Goal: Information Seeking & Learning: Learn about a topic

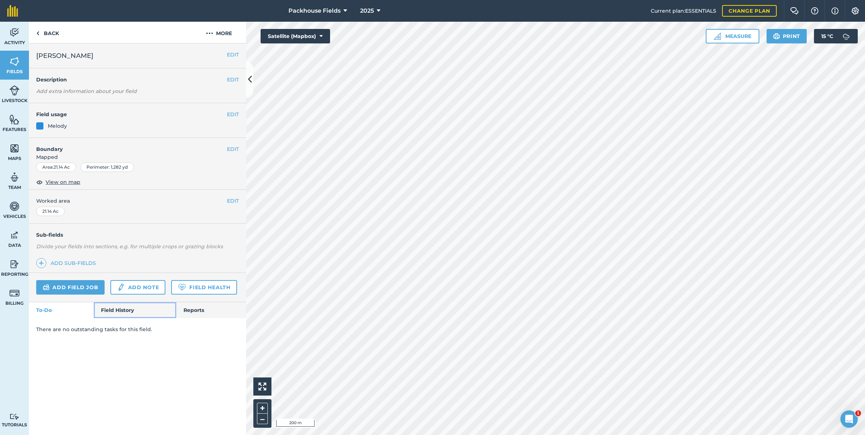
click at [132, 315] on link "Field History" at bounding box center [135, 310] width 82 height 16
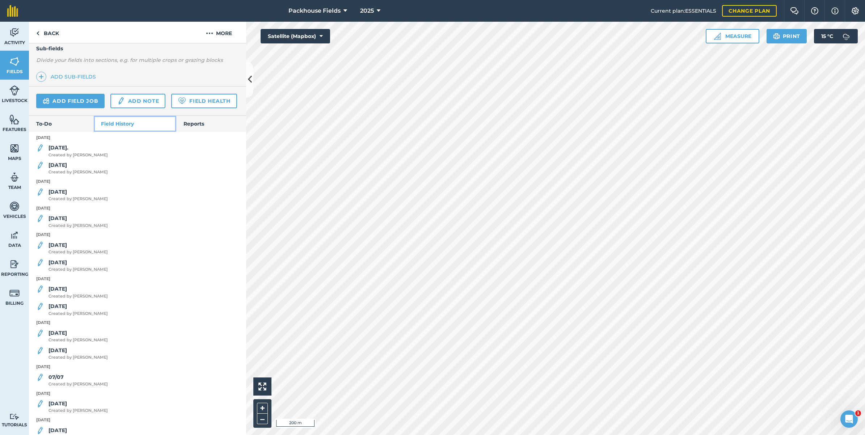
scroll to position [226, 0]
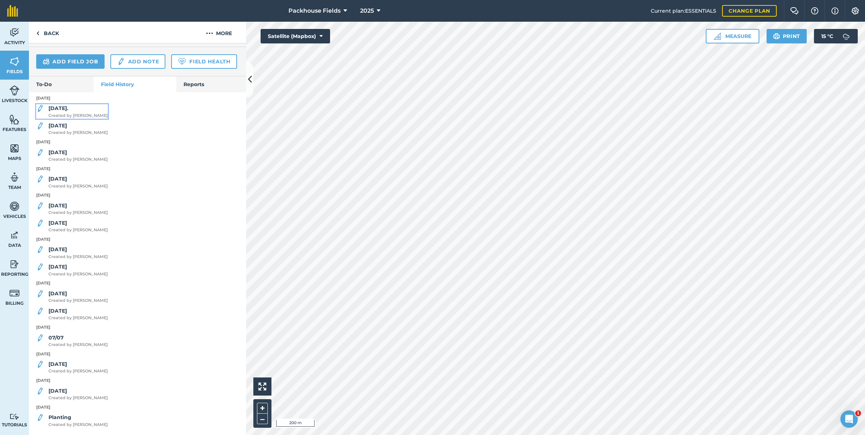
click at [80, 119] on span "Created by [PERSON_NAME]" at bounding box center [77, 115] width 59 height 7
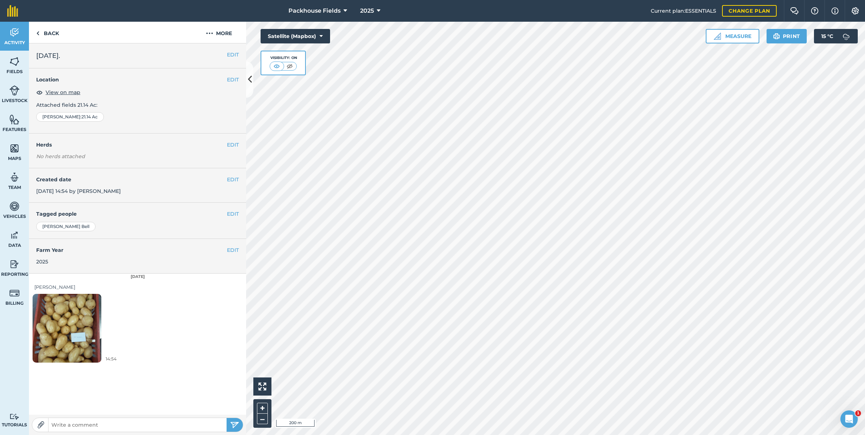
click at [57, 314] on img at bounding box center [67, 328] width 69 height 92
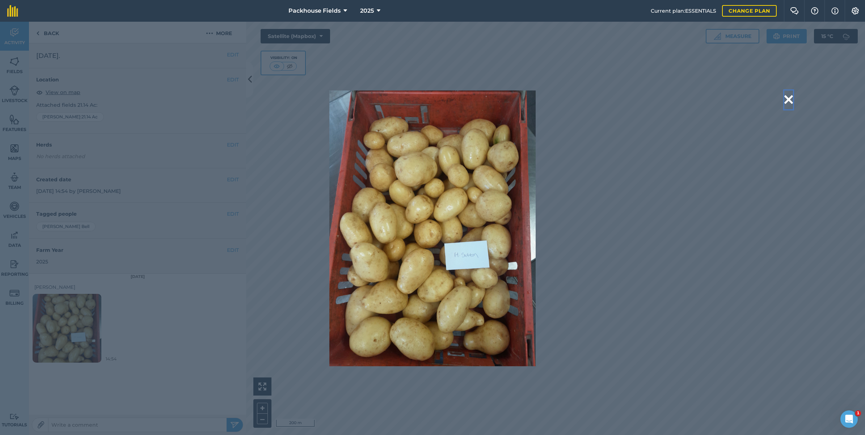
click at [791, 102] on button at bounding box center [788, 99] width 9 height 18
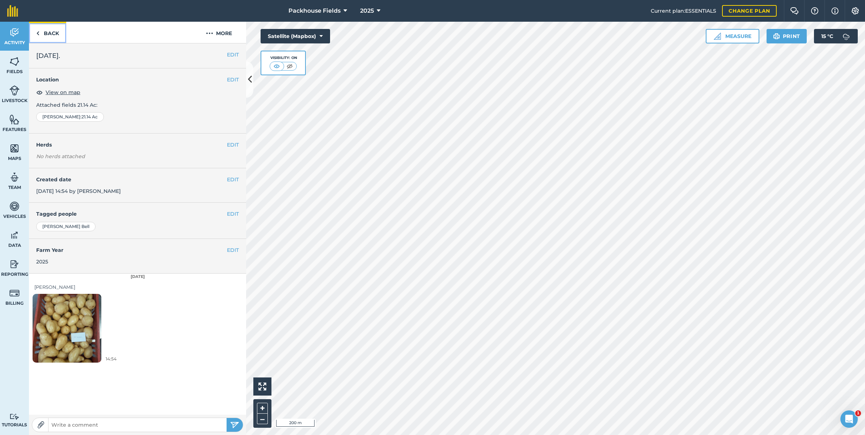
click at [49, 25] on link "Back" at bounding box center [47, 32] width 37 height 21
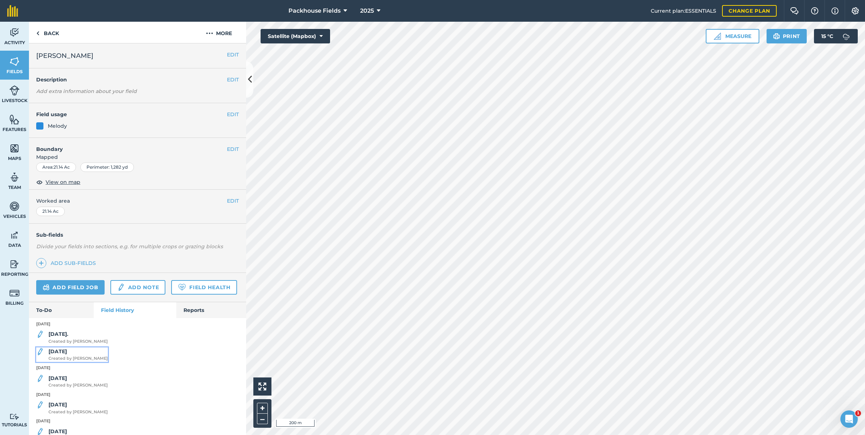
click at [71, 362] on div "[DATE] Created by [PERSON_NAME]" at bounding box center [77, 354] width 59 height 14
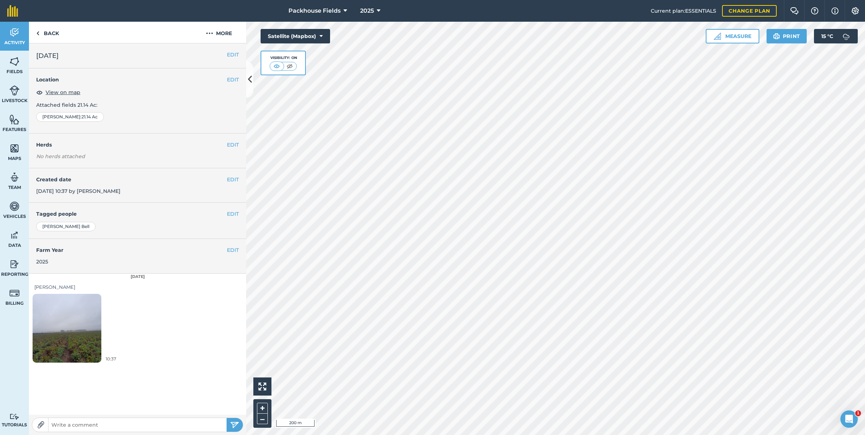
click at [77, 334] on img at bounding box center [67, 328] width 69 height 92
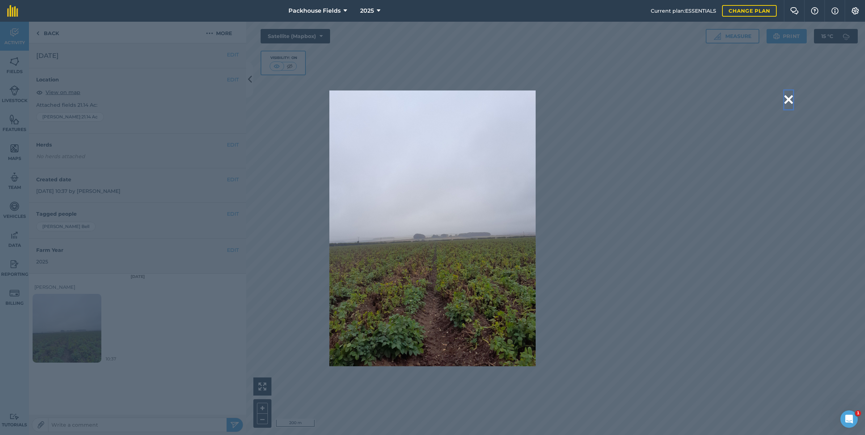
click at [792, 101] on button at bounding box center [788, 99] width 9 height 18
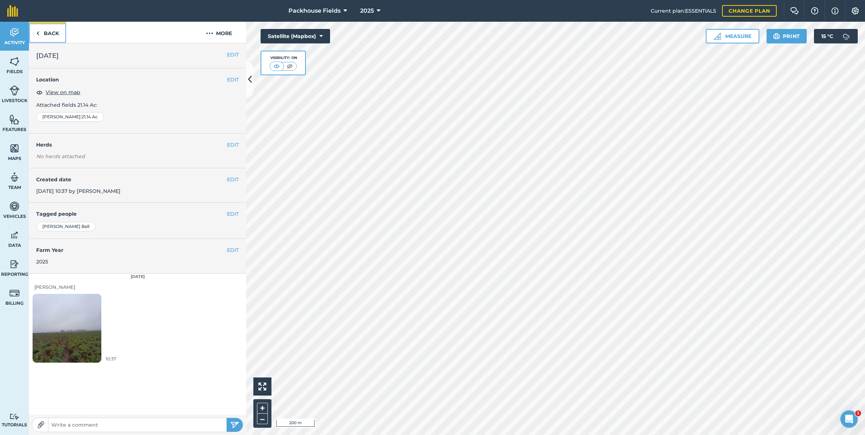
click at [50, 35] on link "Back" at bounding box center [47, 32] width 37 height 21
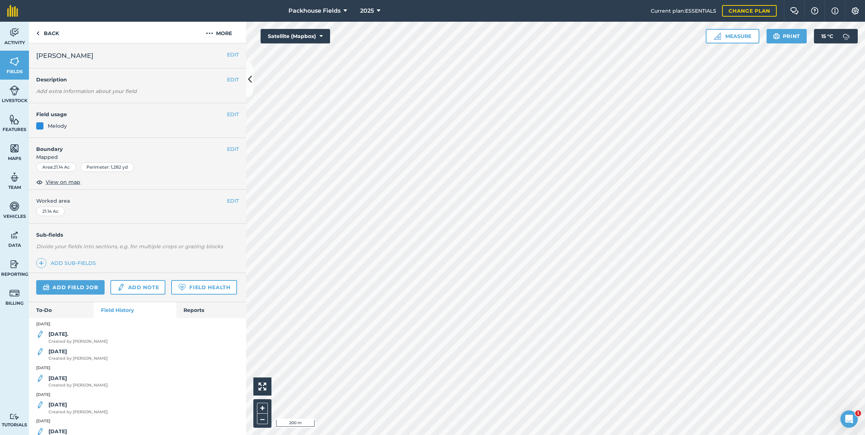
click at [58, 381] on strong "[DATE]" at bounding box center [57, 378] width 18 height 7
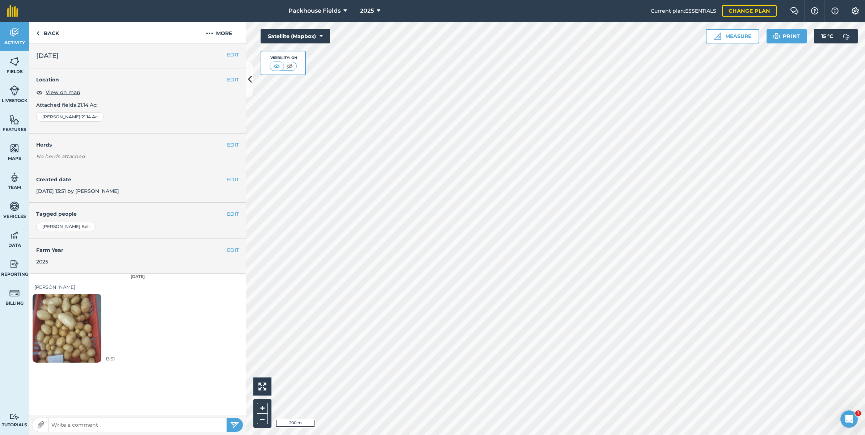
click at [69, 314] on img at bounding box center [67, 328] width 69 height 92
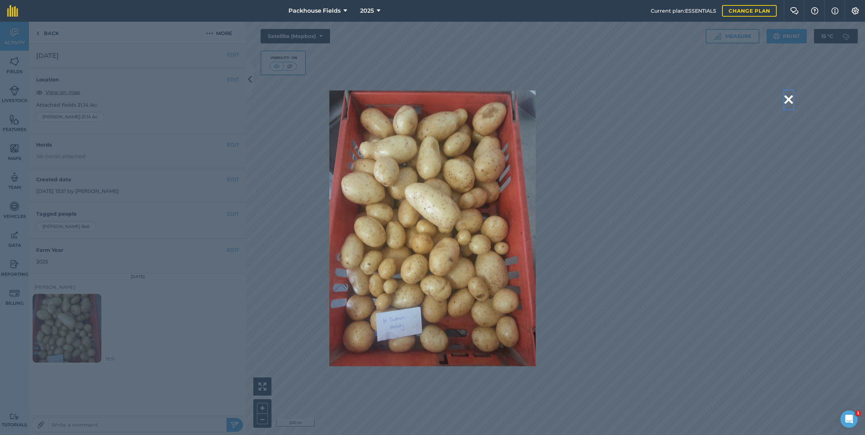
click at [790, 95] on button at bounding box center [788, 99] width 9 height 18
